Goal: Navigation & Orientation: Find specific page/section

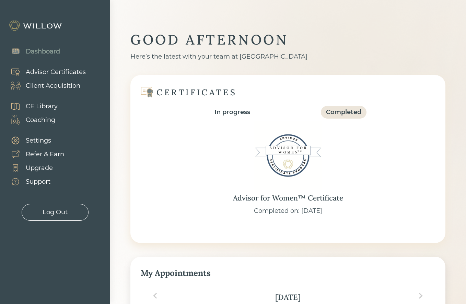
click at [71, 86] on div "Client Acquisition" at bounding box center [53, 85] width 55 height 9
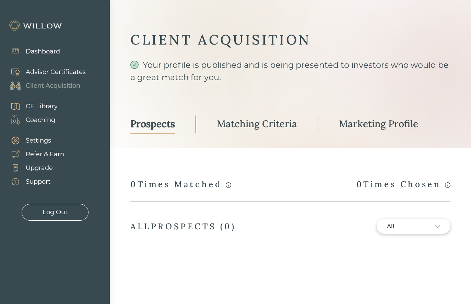
click at [268, 128] on div "Matching Criteria" at bounding box center [257, 124] width 80 height 12
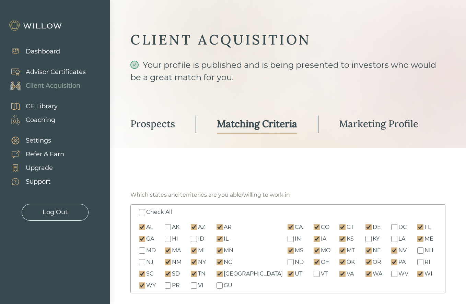
click at [163, 130] on div "Prospects" at bounding box center [152, 124] width 45 height 12
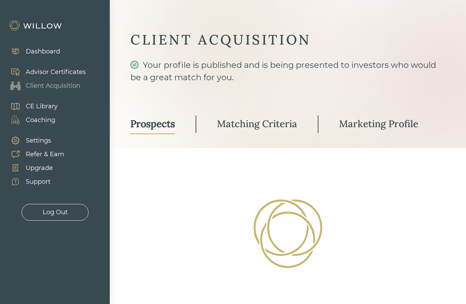
click at [367, 125] on div "Marketing Profile" at bounding box center [378, 124] width 79 height 12
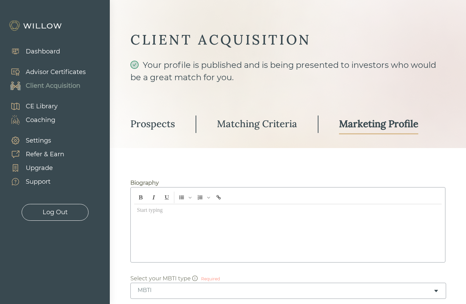
click at [160, 131] on link "Prospects" at bounding box center [152, 124] width 45 height 20
